Goal: Task Accomplishment & Management: Complete application form

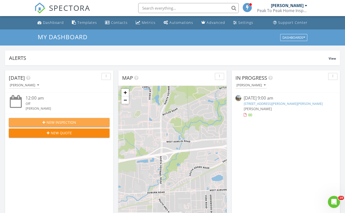
click at [101, 121] on div "New Inspection" at bounding box center [59, 122] width 93 height 5
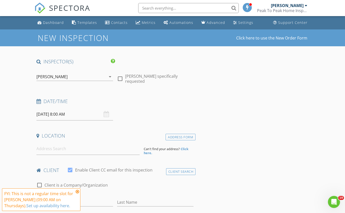
click at [84, 114] on input "08/28/2025 8:00 AM" at bounding box center [74, 114] width 76 height 12
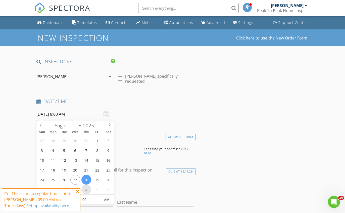
select select "8"
type input "09/04/2025 8:00 AM"
click at [120, 149] on input at bounding box center [87, 149] width 103 height 12
click at [83, 111] on input "09/04/2025 8:00 AM" at bounding box center [74, 114] width 76 height 12
click at [108, 116] on div "09/04/2025 8:00 AM" at bounding box center [74, 114] width 76 height 12
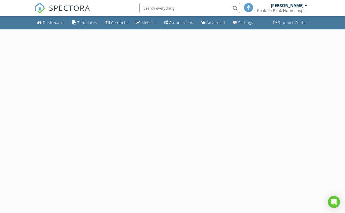
select select "7"
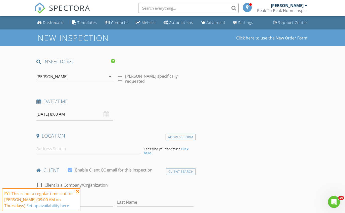
click at [91, 116] on input "08/28/2025 8:00 AM" at bounding box center [74, 114] width 76 height 12
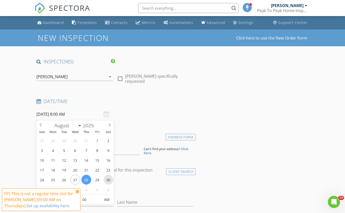
type input "08/30/2025 8:00 AM"
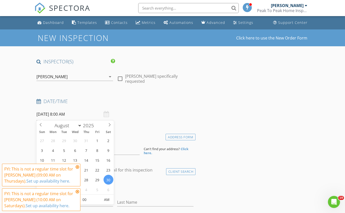
click at [77, 192] on icon at bounding box center [78, 192] width 4 height 4
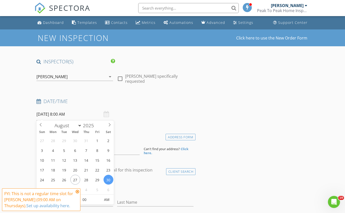
click at [77, 192] on icon at bounding box center [78, 192] width 4 height 4
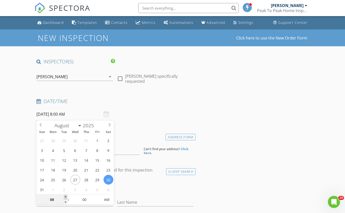
click at [66, 197] on span at bounding box center [66, 197] width 4 height 5
type input "09"
type input "08/30/2025 9:00 AM"
click at [66, 197] on span at bounding box center [66, 197] width 4 height 5
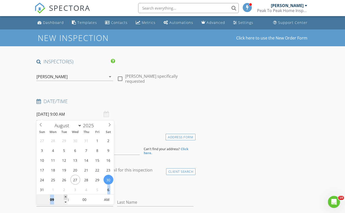
type input "10"
type input "08/30/2025 10:00 AM"
click at [66, 197] on span at bounding box center [66, 197] width 4 height 5
type input "11"
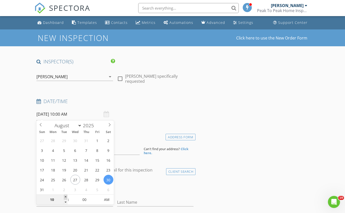
type input "08/30/2025 11:00 AM"
click at [66, 197] on span at bounding box center [66, 197] width 4 height 5
type input "12"
type input "08/30/2025 12:00 PM"
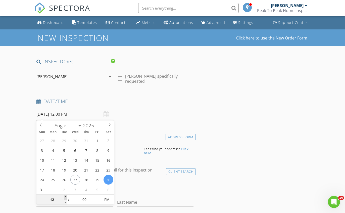
click at [66, 197] on span at bounding box center [66, 197] width 4 height 5
type input "01"
type input "08/30/2025 1:00 PM"
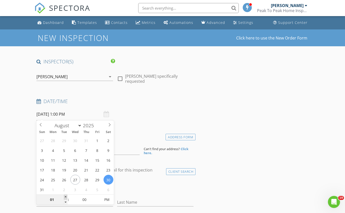
click at [66, 197] on span at bounding box center [66, 197] width 4 height 5
type input "02"
type input "08/30/2025 2:00 PM"
click at [66, 197] on span at bounding box center [66, 197] width 4 height 5
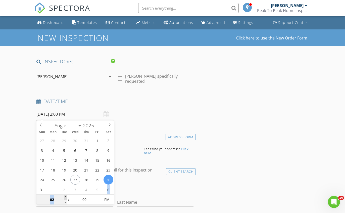
type input "03"
type input "08/30/2025 3:00 PM"
click at [66, 197] on span at bounding box center [66, 197] width 4 height 5
type input "04"
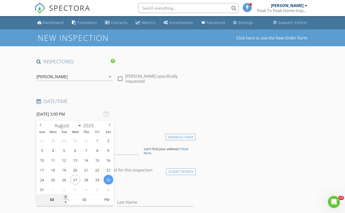
type input "[DATE] 4:00 PM"
click at [66, 197] on span at bounding box center [66, 197] width 4 height 5
type input "05"
type input "[DATE] 5:00 PM"
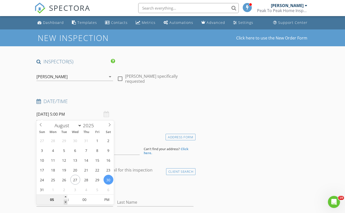
type input "04"
type input "[DATE] 4:00 PM"
click at [65, 202] on span at bounding box center [66, 202] width 4 height 5
click at [129, 151] on input at bounding box center [87, 149] width 103 height 12
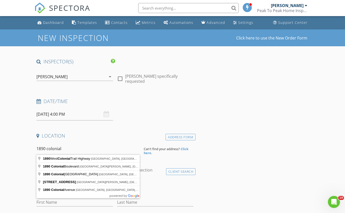
click at [138, 143] on input "1890 colonial" at bounding box center [87, 149] width 103 height 12
click at [117, 145] on input "1890 colonial" at bounding box center [87, 149] width 103 height 12
click at [94, 148] on input "1890 colonial" at bounding box center [87, 149] width 103 height 12
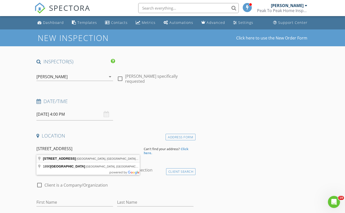
type input "1890 Colonial Village Way, Waterford Township, MI, USA"
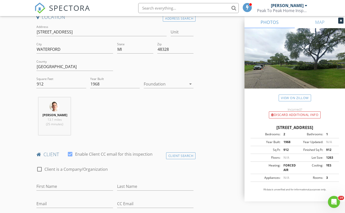
scroll to position [168, 0]
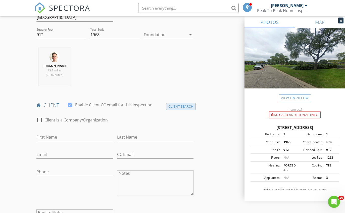
click at [175, 106] on div "Client Search" at bounding box center [181, 106] width 30 height 7
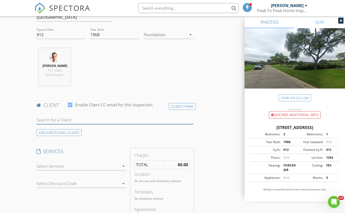
click at [164, 118] on input "text" at bounding box center [114, 120] width 157 height 8
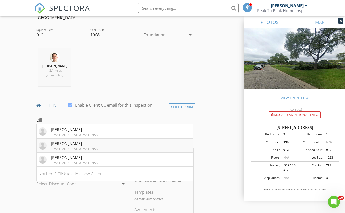
type input "Bill"
click at [139, 148] on li "Bill Nalu williamnalu@gmail.com" at bounding box center [115, 145] width 157 height 14
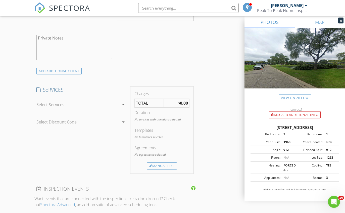
scroll to position [358, 0]
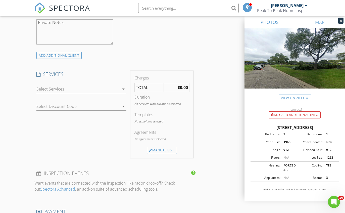
click at [77, 88] on div at bounding box center [77, 89] width 83 height 8
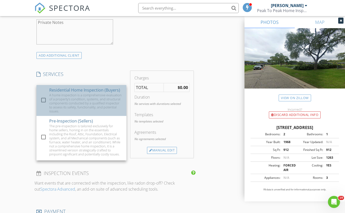
click at [75, 106] on div "A home inspection is a comprehensive evaluation of a property's condition, syst…" at bounding box center [85, 103] width 73 height 20
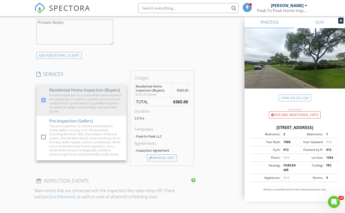
click at [13, 102] on div "New Inspection Click here to use the New Order Form INSPECTOR(S) check_box Ryan…" at bounding box center [172, 107] width 345 height 873
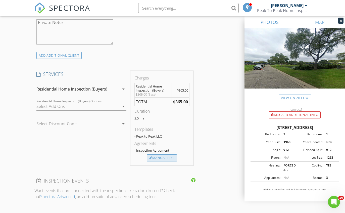
click at [165, 158] on div "Manual Edit" at bounding box center [162, 157] width 30 height 7
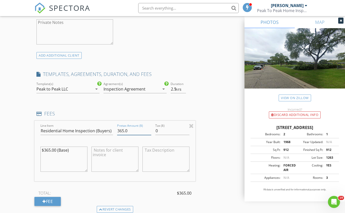
click at [131, 129] on input "365.0" at bounding box center [134, 131] width 34 height 8
type input "3"
type input "250"
click at [50, 147] on textarea "$365.00 (Base)" at bounding box center [63, 159] width 47 height 25
click at [75, 152] on textarea "$365.00 (Base)" at bounding box center [63, 159] width 47 height 25
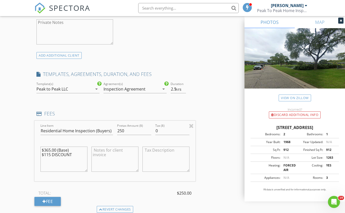
type textarea "$365.00 (Base) $115 DISCOUNT"
click at [109, 158] on textarea at bounding box center [114, 159] width 47 height 25
type textarea "$115 DISCOUNT APPLIED"
click at [177, 87] on span "hrs" at bounding box center [178, 89] width 7 height 4
type input "2"
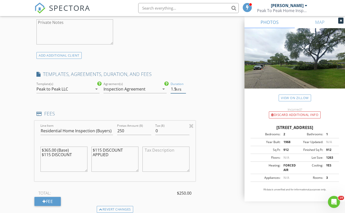
type input "1.5"
click at [222, 119] on div "INSPECTOR(S) check_box Ryan Horne PRIMARY Ryan Horne arrow_drop_down check_box_…" at bounding box center [172, 139] width 276 height 879
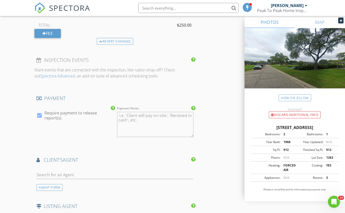
scroll to position [526, 0]
click at [60, 185] on div "AGENT FORM" at bounding box center [49, 187] width 26 height 7
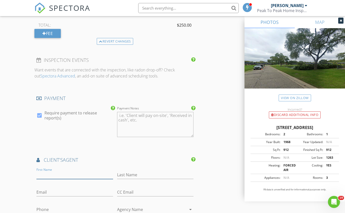
click at [87, 171] on input "First Name" at bounding box center [74, 175] width 76 height 8
type input "[PERSON_NAME]"
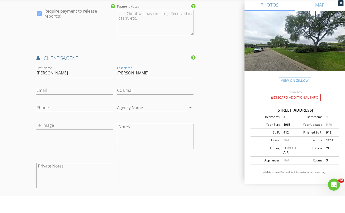
drag, startPoint x: 55, startPoint y: 208, endPoint x: 55, endPoint y: 310, distance: 102.0
type input "[PHONE_NUMBER]"
click at [82, 104] on input "Email" at bounding box center [74, 108] width 76 height 8
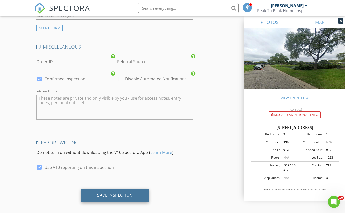
scroll to position [848, 0]
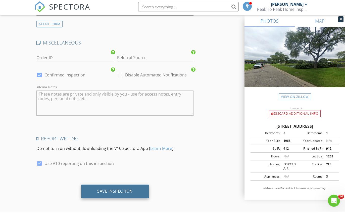
type input "[PERSON_NAME][EMAIL_ADDRESS][DOMAIN_NAME]"
click at [94, 194] on div "Save Inspection" at bounding box center [115, 193] width 68 height 14
